Goal: Transaction & Acquisition: Purchase product/service

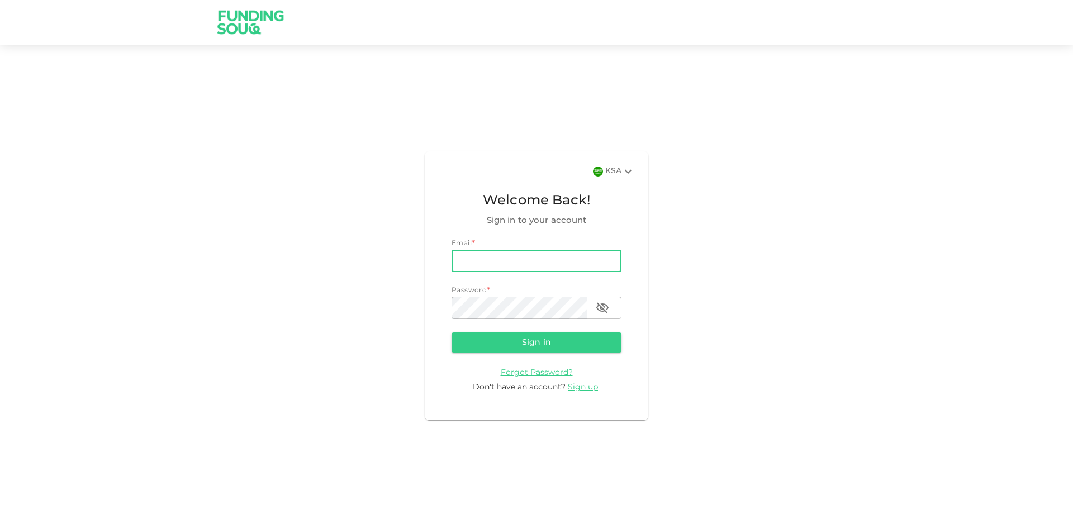
click at [511, 250] on input "email" at bounding box center [536, 261] width 170 height 22
type input "adel_abutarboush@hotmail.com"
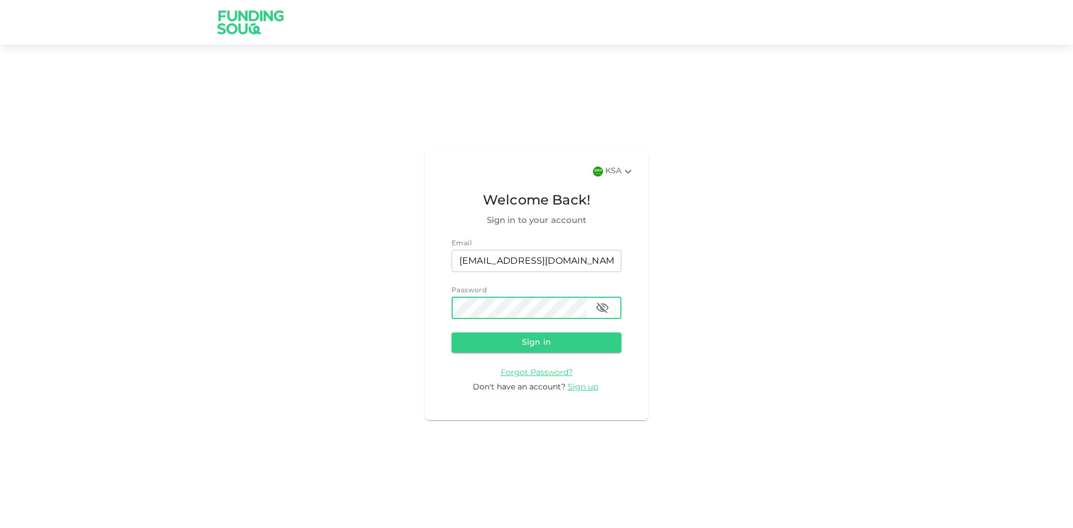
click at [451, 332] on button "Sign in" at bounding box center [536, 342] width 170 height 20
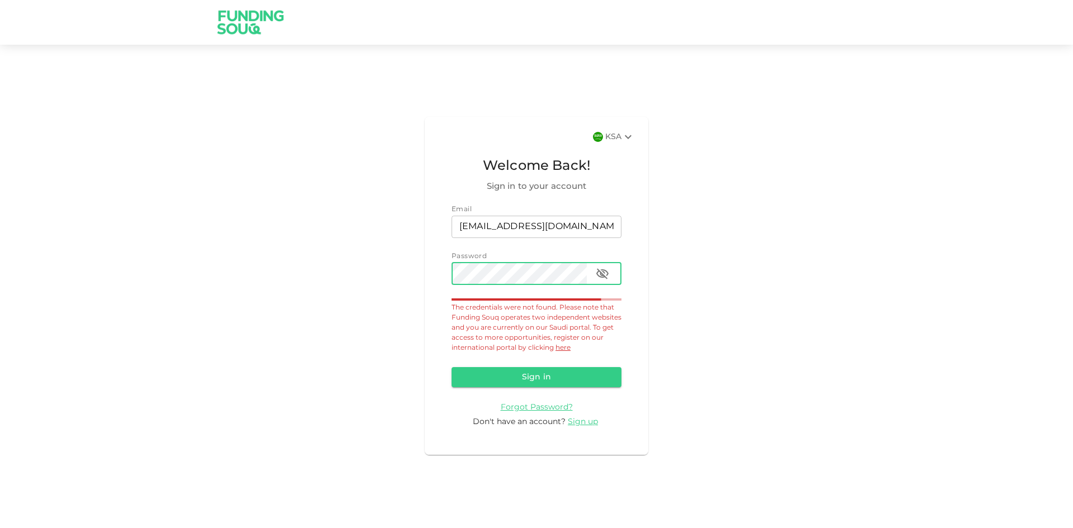
click at [614, 270] on div "password" at bounding box center [536, 274] width 170 height 22
click at [607, 275] on icon "button" at bounding box center [602, 273] width 12 height 11
click at [608, 136] on div "KSA" at bounding box center [620, 136] width 30 height 13
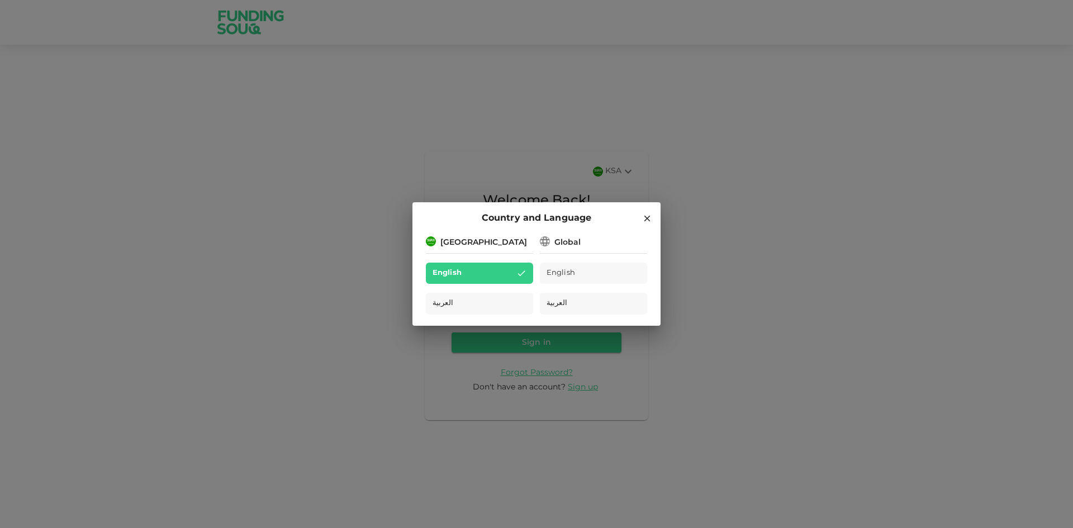
drag, startPoint x: 595, startPoint y: 241, endPoint x: 572, endPoint y: 243, distance: 23.0
click at [594, 241] on div "Global" at bounding box center [593, 242] width 107 height 14
click at [570, 243] on div "Global" at bounding box center [567, 243] width 26 height 12
click at [550, 245] on div "Global" at bounding box center [593, 242] width 107 height 14
click at [544, 242] on icon at bounding box center [544, 241] width 13 height 13
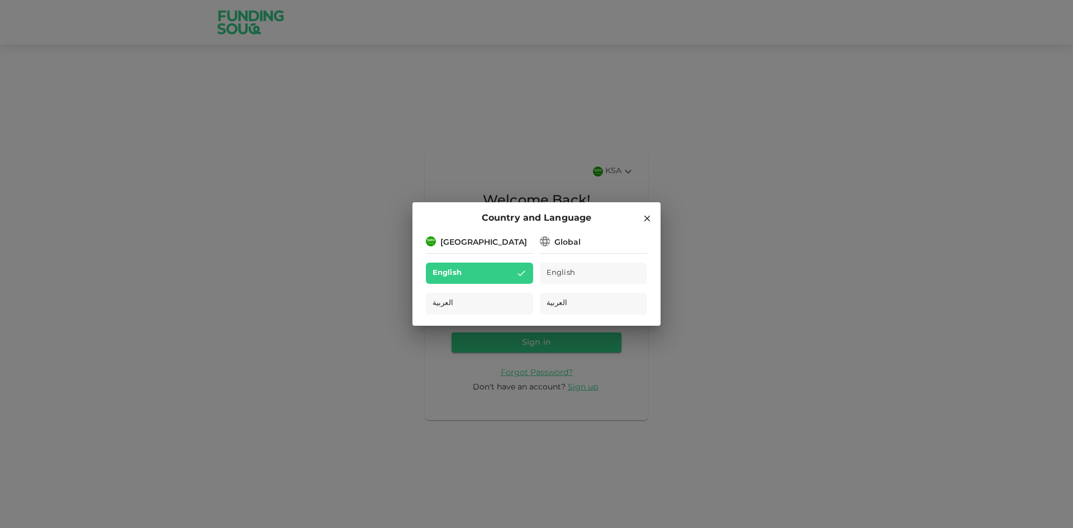
click at [544, 242] on icon at bounding box center [544, 241] width 13 height 13
click at [645, 218] on icon at bounding box center [647, 218] width 10 height 10
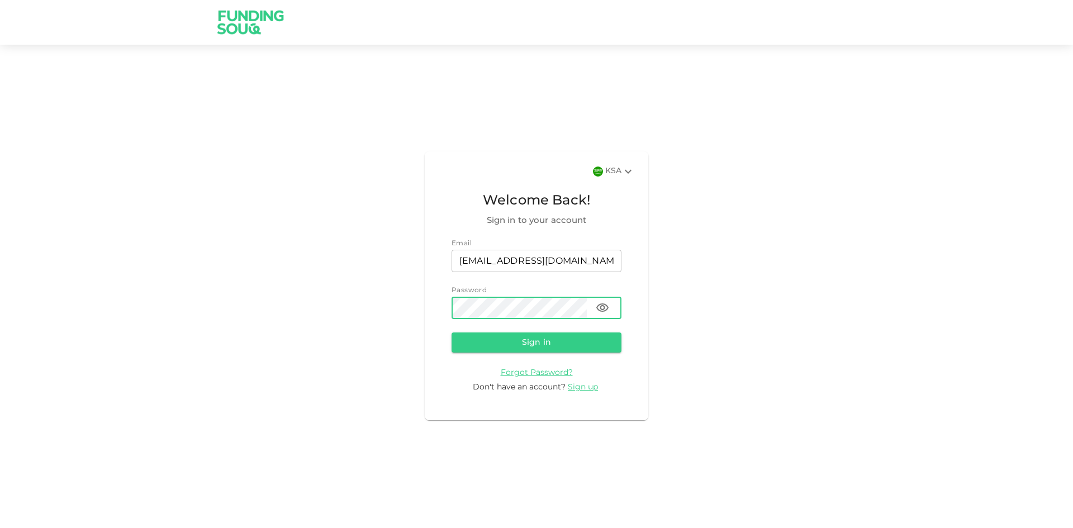
click at [634, 179] on div "KSA Welcome Back! Sign in to your account Email email adel_abutarboush@hotmail.…" at bounding box center [537, 285] width 224 height 269
click at [631, 177] on icon at bounding box center [627, 171] width 13 height 13
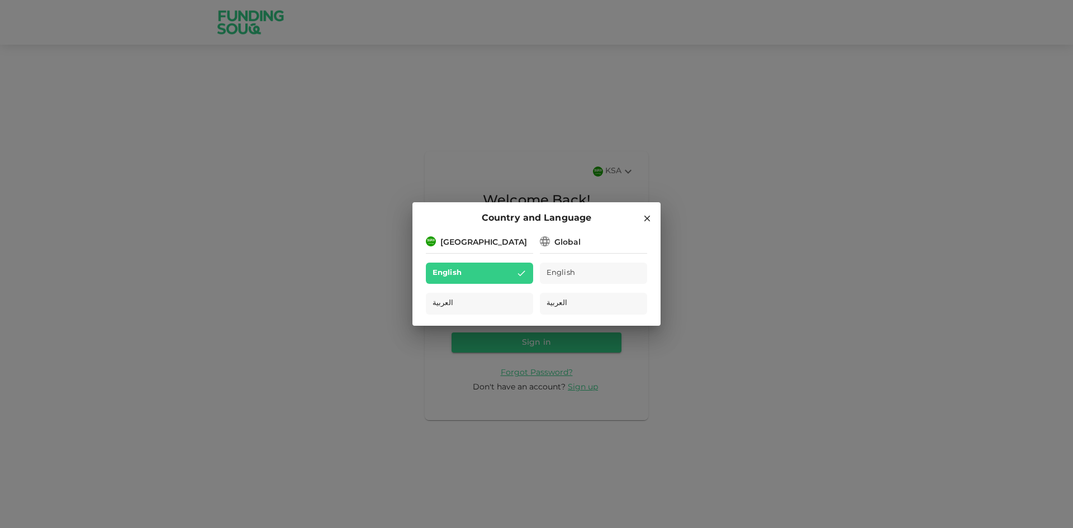
click at [570, 269] on span "English" at bounding box center [560, 273] width 28 height 13
click at [717, 238] on div "Country and Language Saudi Arabia English العربية Global English العربية" at bounding box center [536, 264] width 1073 height 528
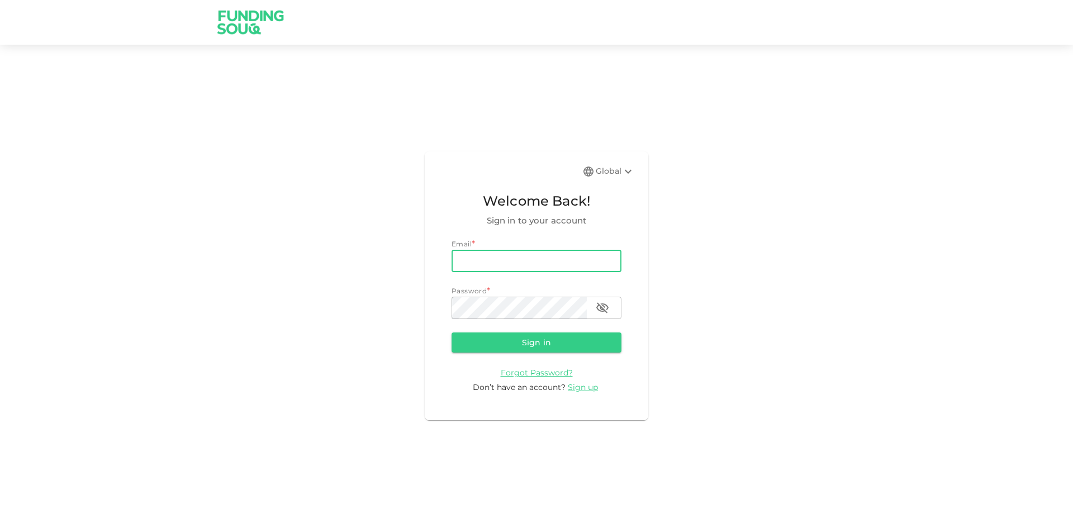
click at [532, 262] on input "email" at bounding box center [536, 261] width 170 height 22
type input "adel_abutarboush@hotmail.com"
click at [451, 332] on button "Sign in" at bounding box center [536, 342] width 170 height 20
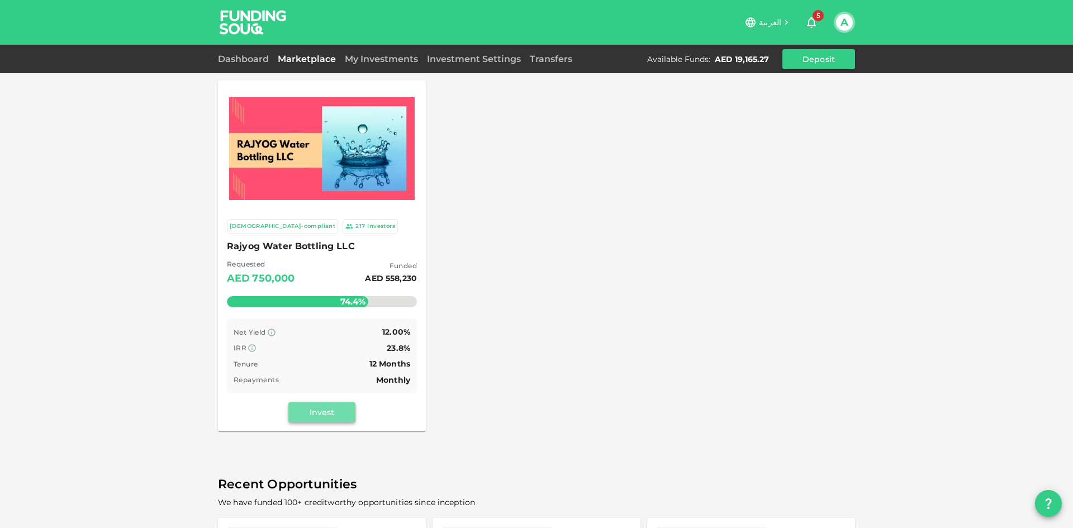
click at [312, 414] on button "Invest" at bounding box center [321, 412] width 67 height 20
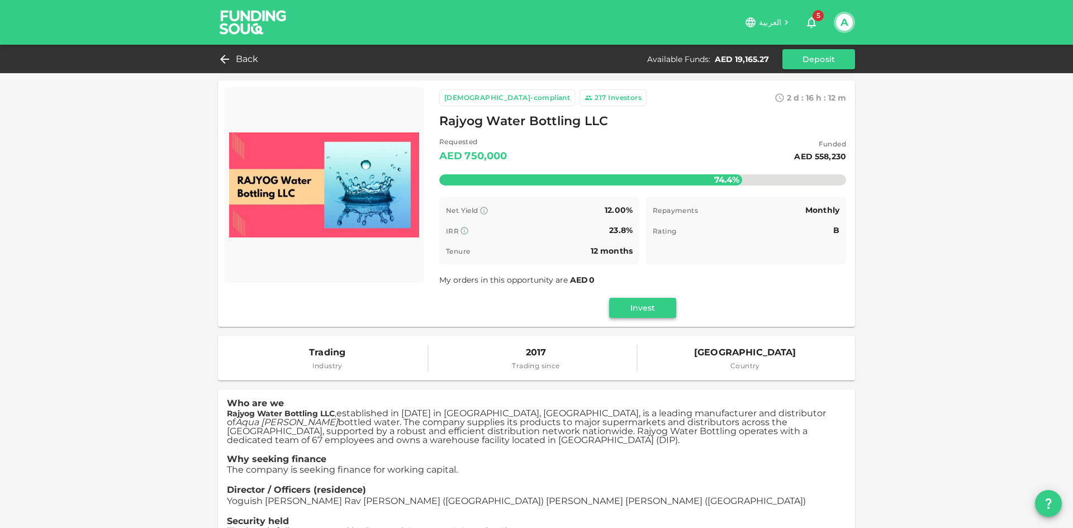
click at [635, 313] on button "Invest" at bounding box center [642, 308] width 67 height 20
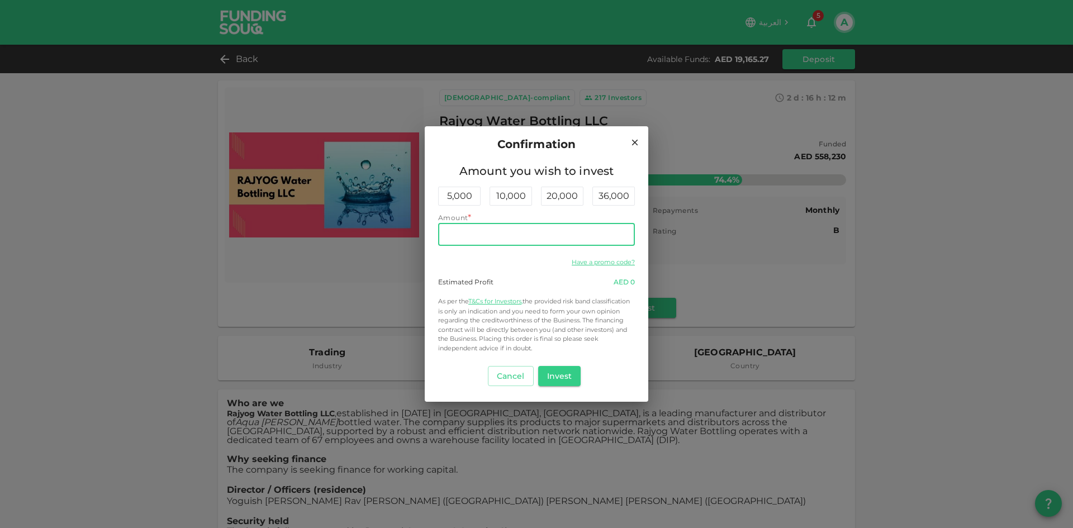
click at [542, 239] on input "Amount" at bounding box center [536, 235] width 197 height 22
type input "7,500"
click at [554, 374] on button "Invest" at bounding box center [559, 376] width 43 height 20
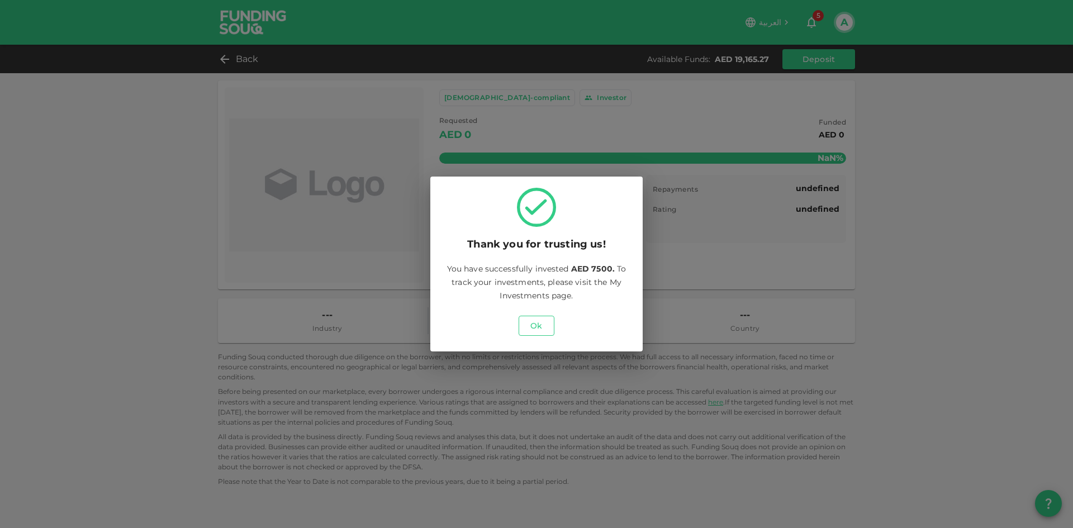
click at [543, 327] on button "Ok" at bounding box center [537, 326] width 36 height 20
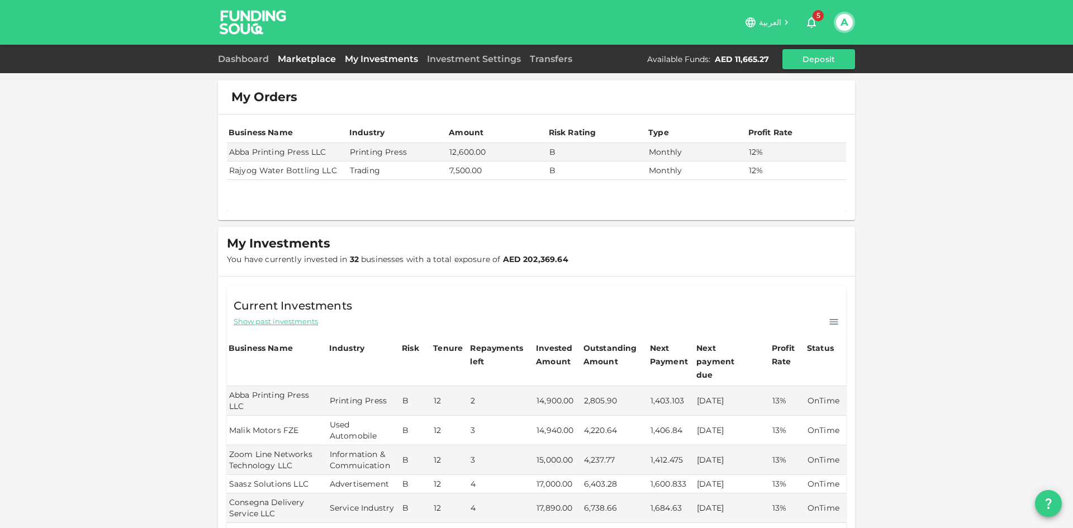
click at [311, 59] on link "Marketplace" at bounding box center [306, 59] width 67 height 11
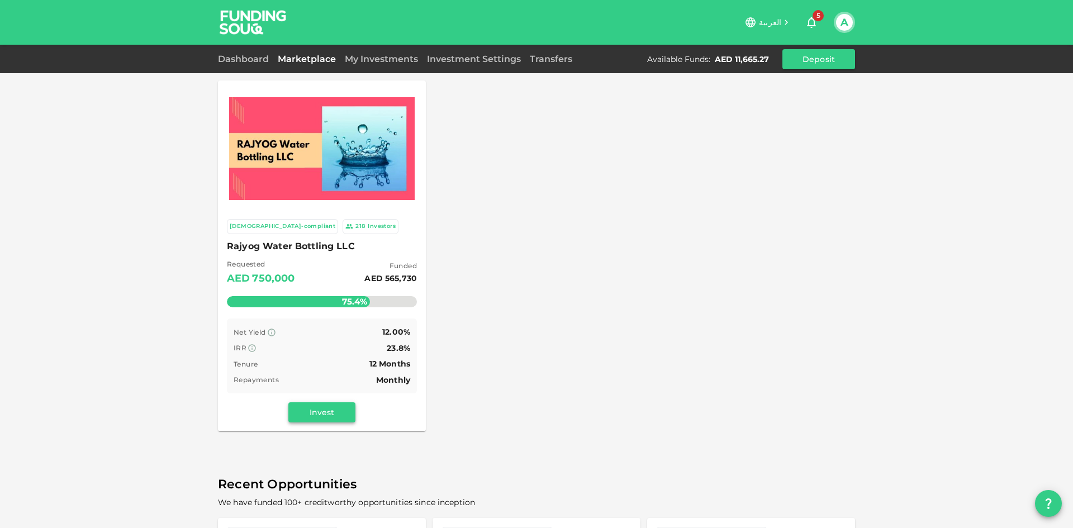
click at [315, 412] on button "Invest" at bounding box center [321, 412] width 67 height 20
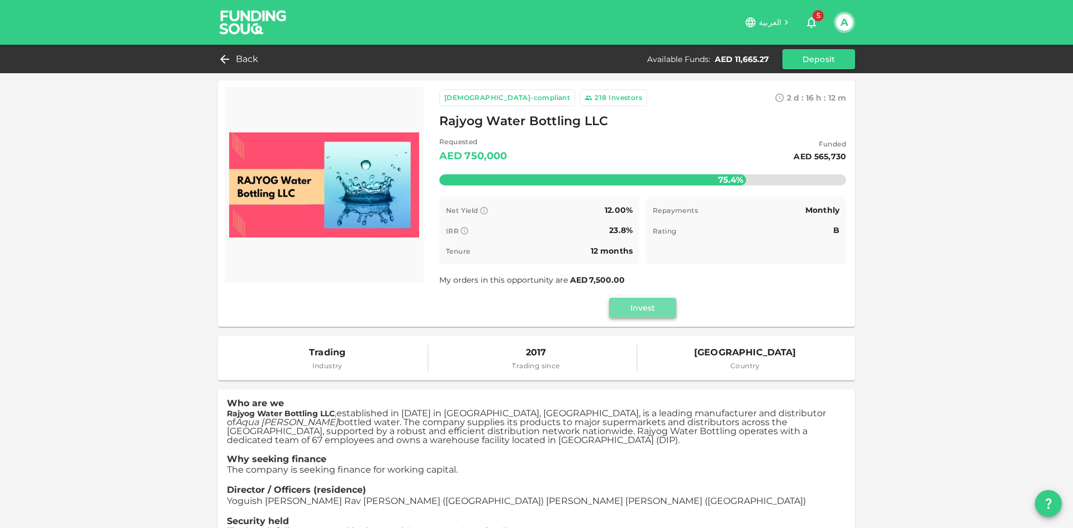
click at [639, 311] on button "Invest" at bounding box center [642, 308] width 67 height 20
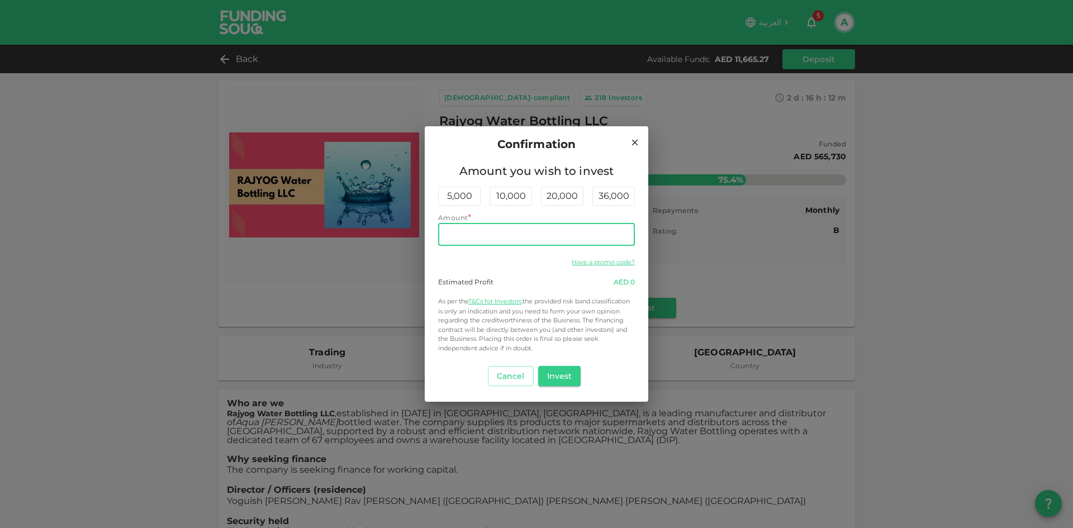
click at [583, 230] on input "Amount" at bounding box center [536, 235] width 197 height 22
type input "3,500"
click at [564, 379] on button "Invest" at bounding box center [559, 376] width 43 height 20
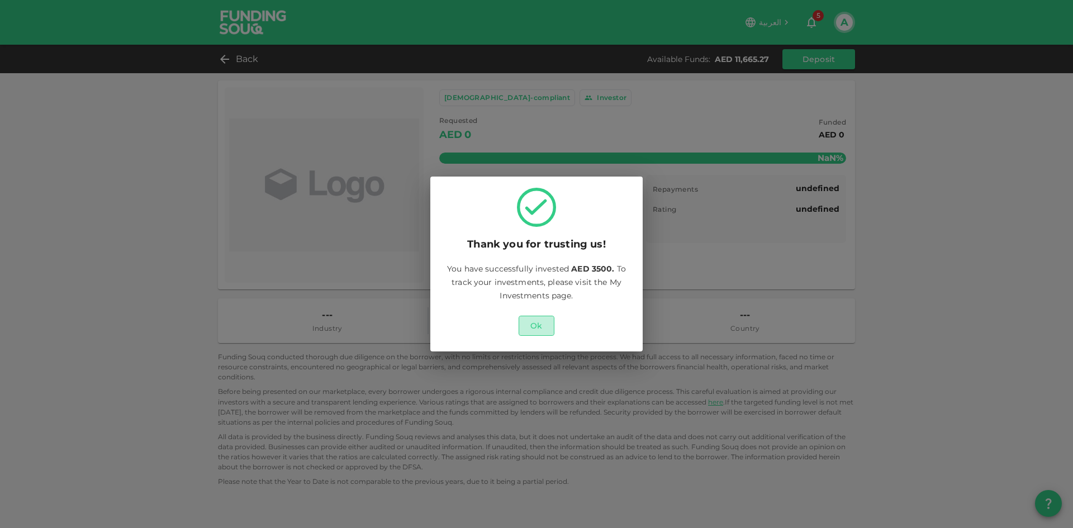
click at [532, 326] on button "Ok" at bounding box center [537, 326] width 36 height 20
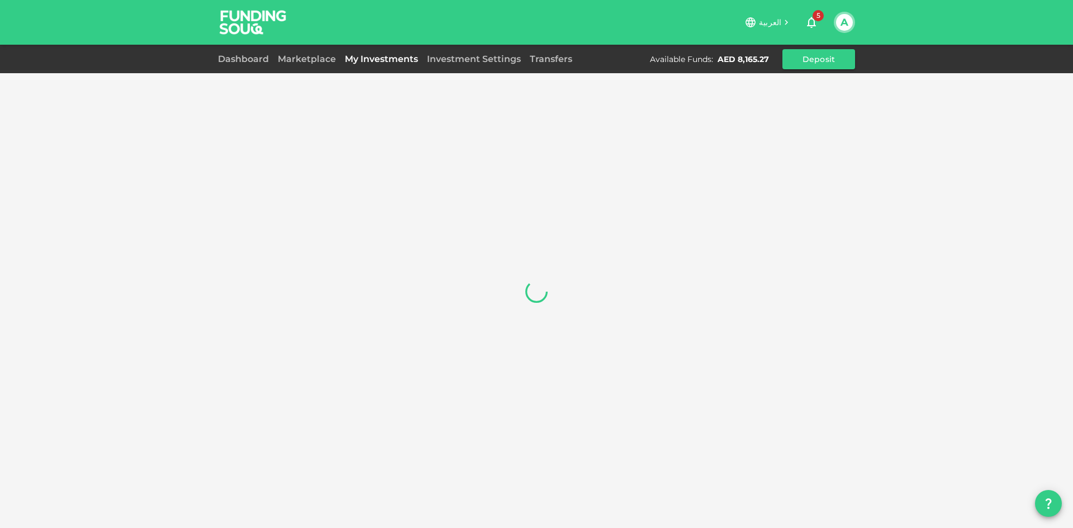
drag, startPoint x: 823, startPoint y: 28, endPoint x: 836, endPoint y: 26, distance: 13.6
click at [824, 28] on div "5" at bounding box center [811, 22] width 36 height 22
click at [839, 25] on button "A" at bounding box center [844, 22] width 17 height 17
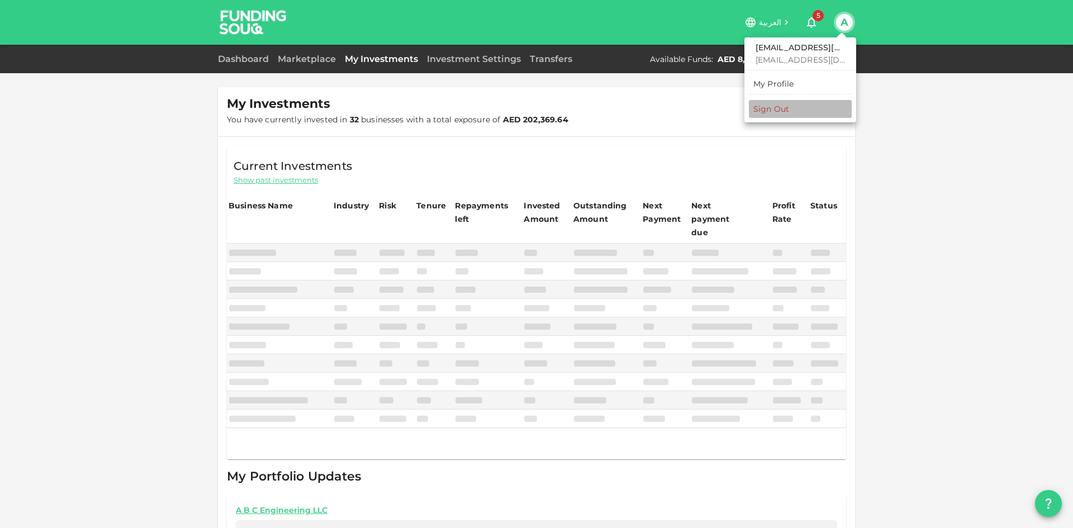
click at [791, 111] on li "Sign Out" at bounding box center [800, 109] width 103 height 18
